Goal: Task Accomplishment & Management: Manage account settings

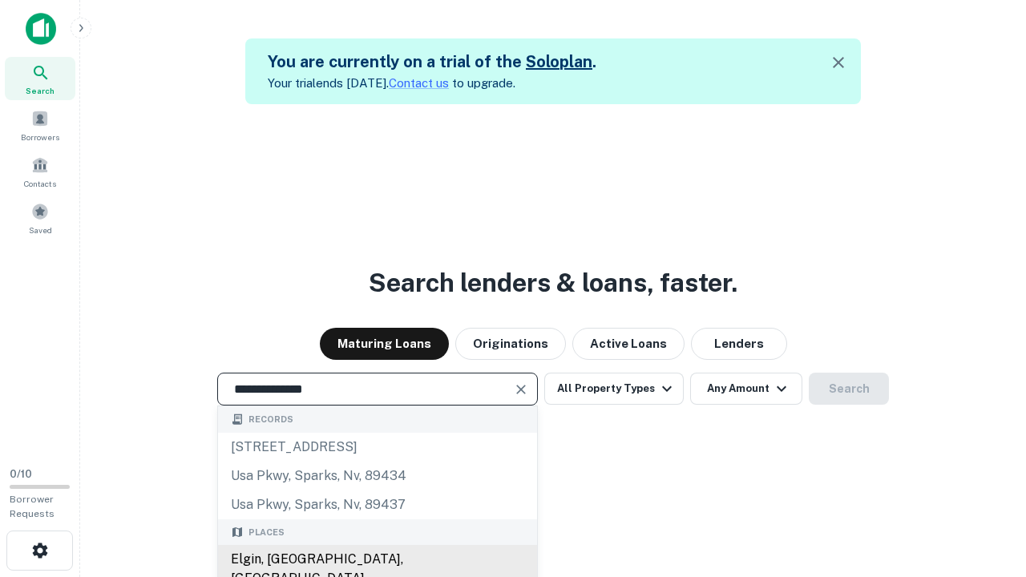
click at [377, 559] on div "Elgin, [GEOGRAPHIC_DATA], [GEOGRAPHIC_DATA]" at bounding box center [377, 569] width 319 height 48
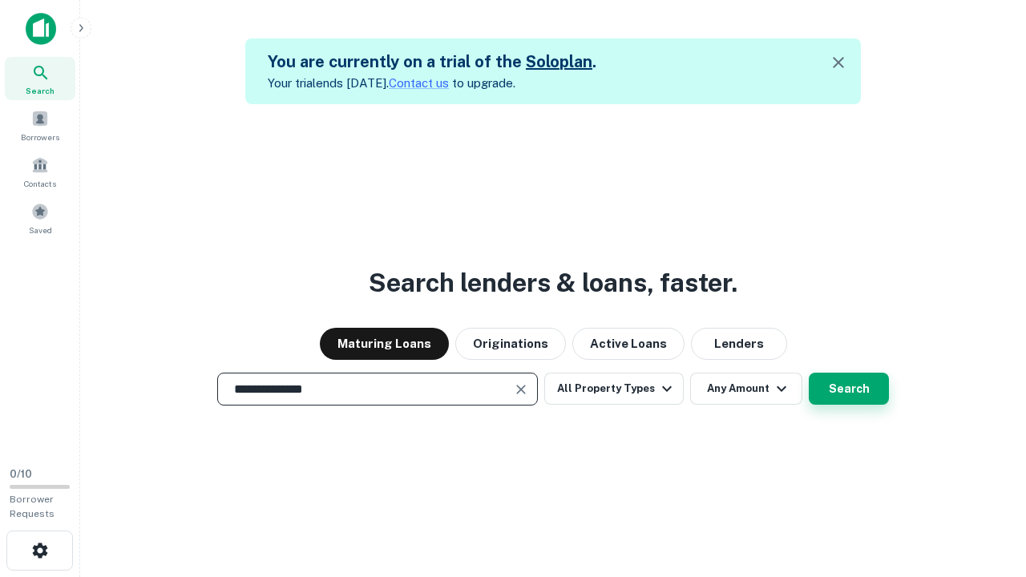
type input "**********"
click at [808, 373] on button "Search" at bounding box center [848, 389] width 80 height 32
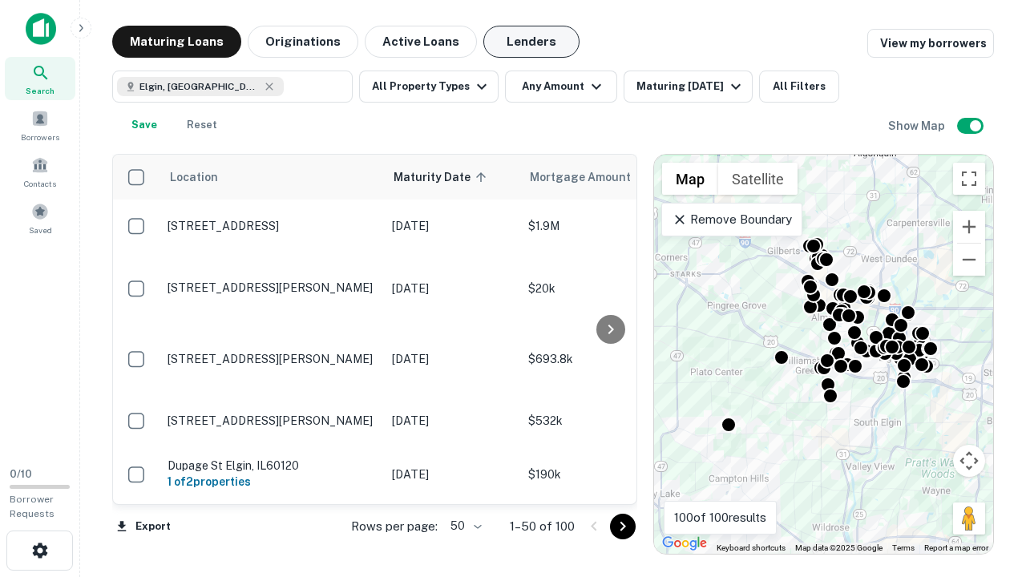
click at [531, 42] on button "Lenders" at bounding box center [531, 42] width 96 height 32
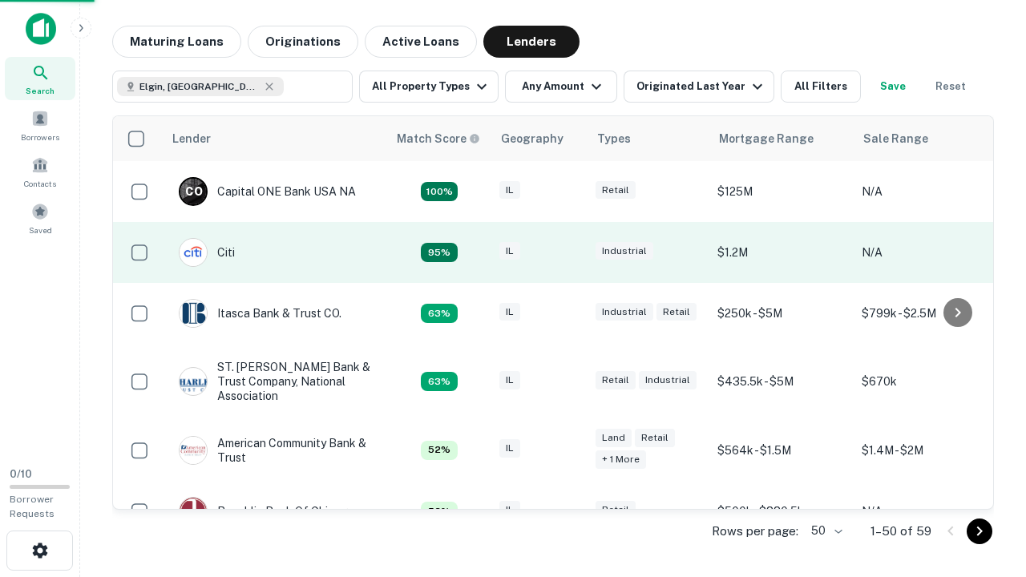
click at [569, 252] on div "IL" at bounding box center [539, 253] width 80 height 22
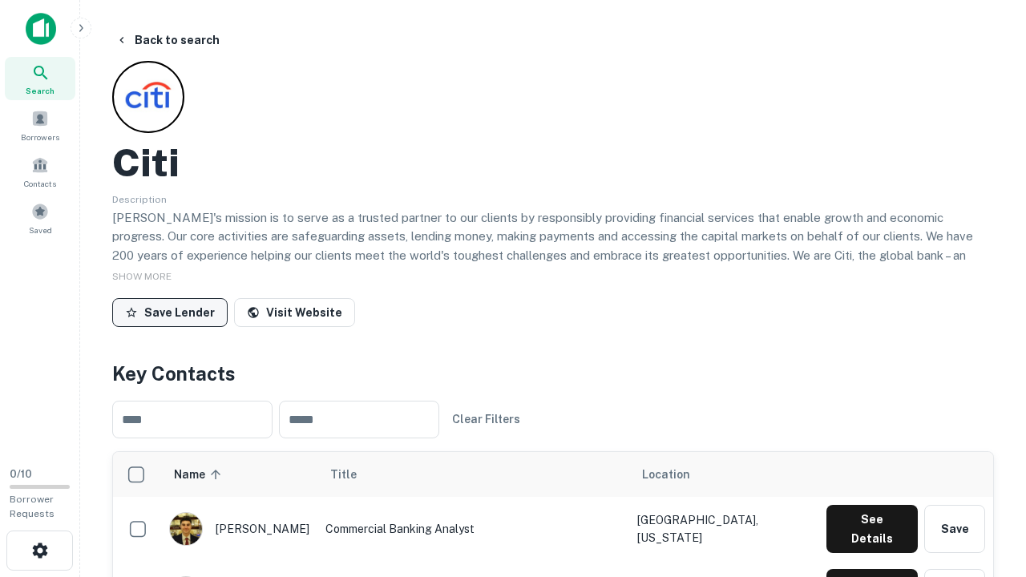
click at [170, 312] on button "Save Lender" at bounding box center [169, 312] width 115 height 29
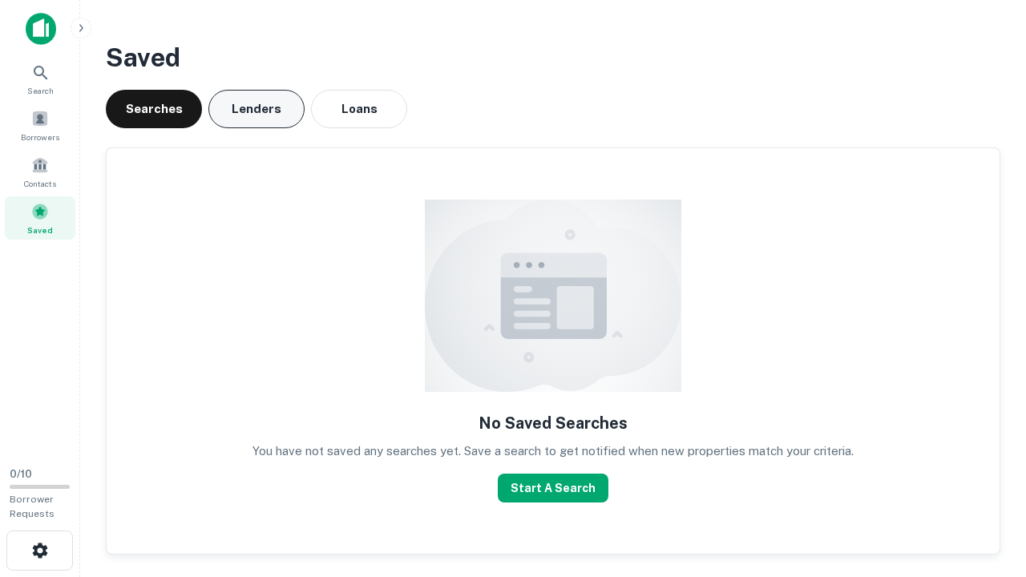
click at [256, 109] on button "Lenders" at bounding box center [256, 109] width 96 height 38
